Goal: Task Accomplishment & Management: Manage account settings

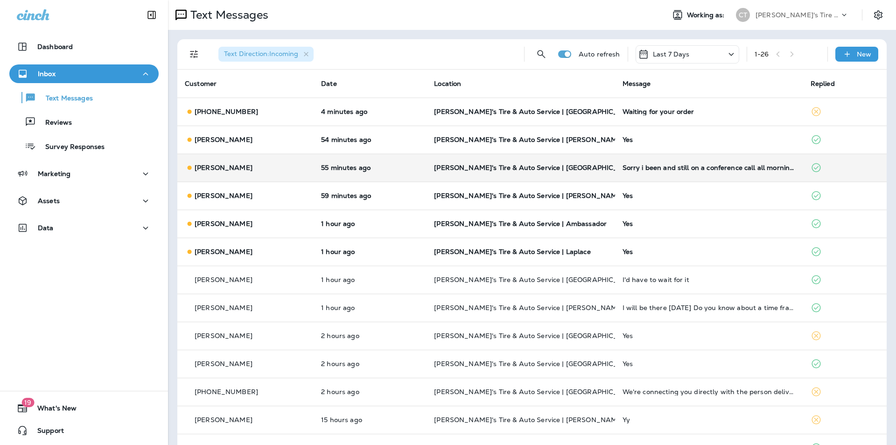
click at [593, 168] on p "[PERSON_NAME]'s Tire & Auto Service | [GEOGRAPHIC_DATA]" at bounding box center [520, 167] width 173 height 7
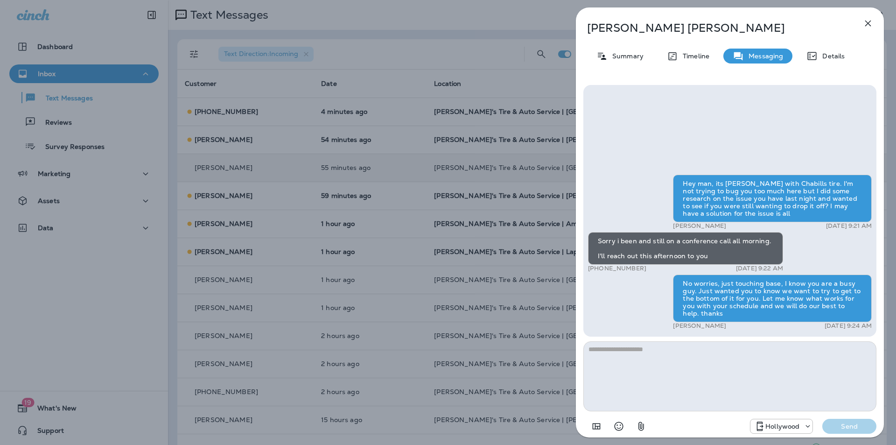
click at [867, 23] on icon "button" at bounding box center [868, 24] width 6 height 6
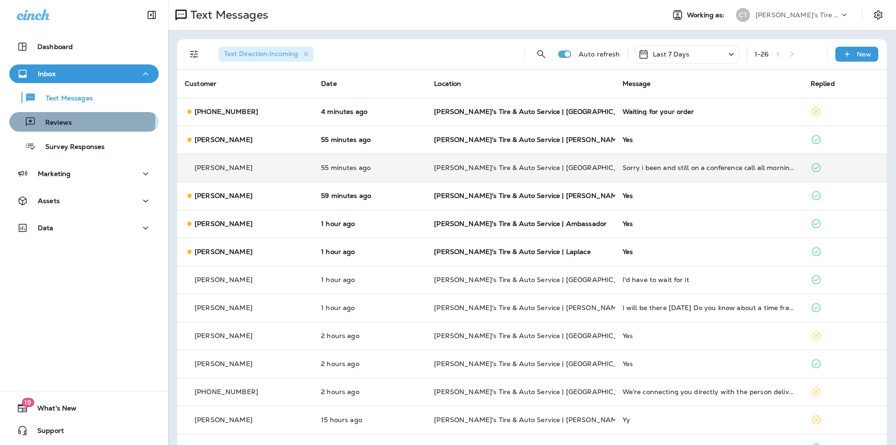
click at [51, 119] on p "Reviews" at bounding box center [54, 122] width 36 height 9
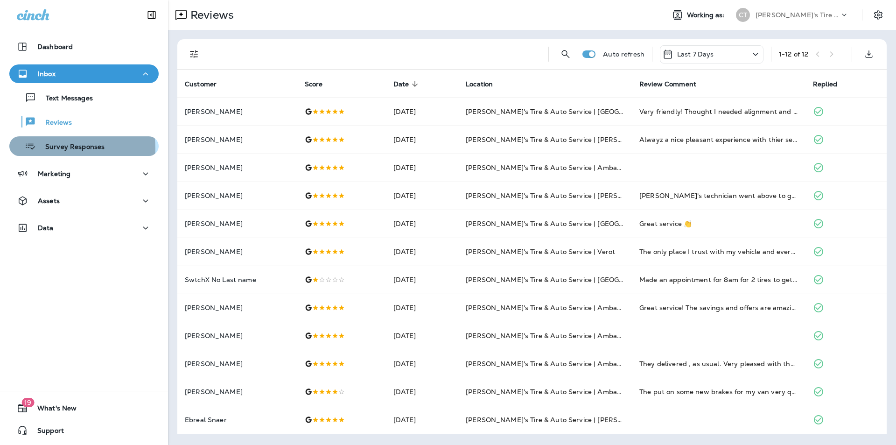
click at [65, 148] on p "Survey Responses" at bounding box center [70, 147] width 69 height 9
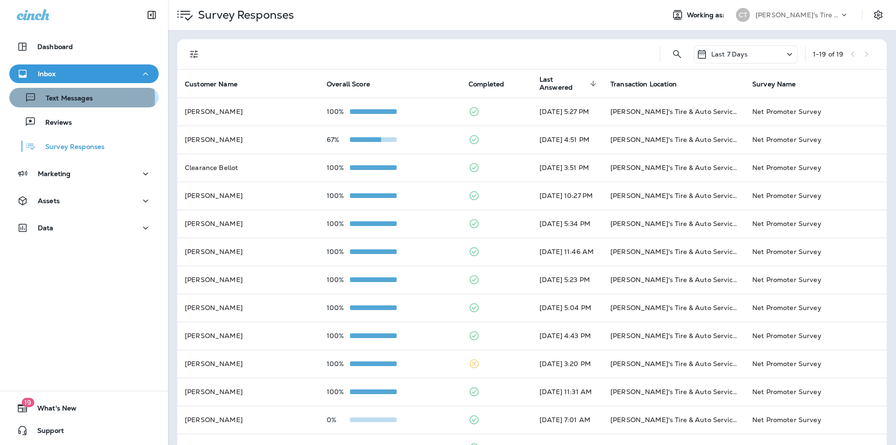
click at [64, 98] on p "Text Messages" at bounding box center [64, 98] width 56 height 9
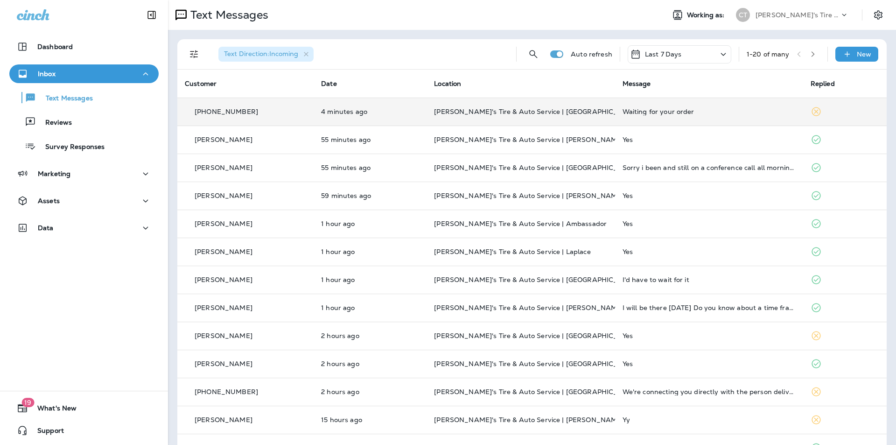
click at [715, 115] on td "Waiting for your order" at bounding box center [709, 111] width 188 height 28
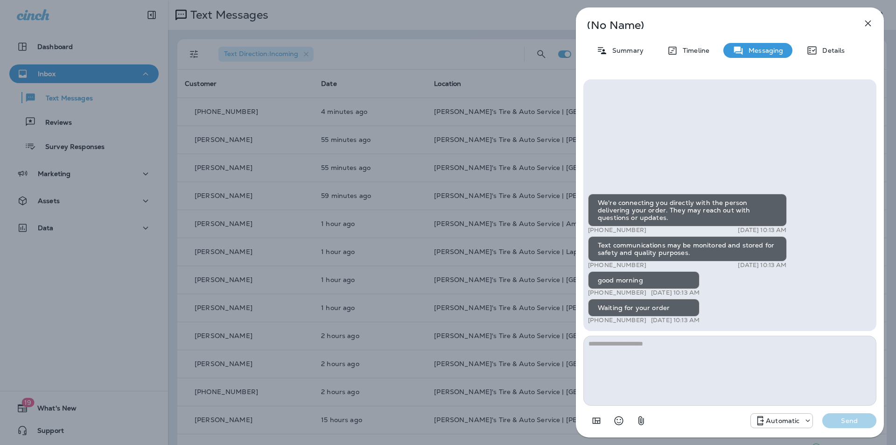
click at [869, 23] on icon "button" at bounding box center [868, 24] width 6 height 6
